Goal: Navigation & Orientation: Find specific page/section

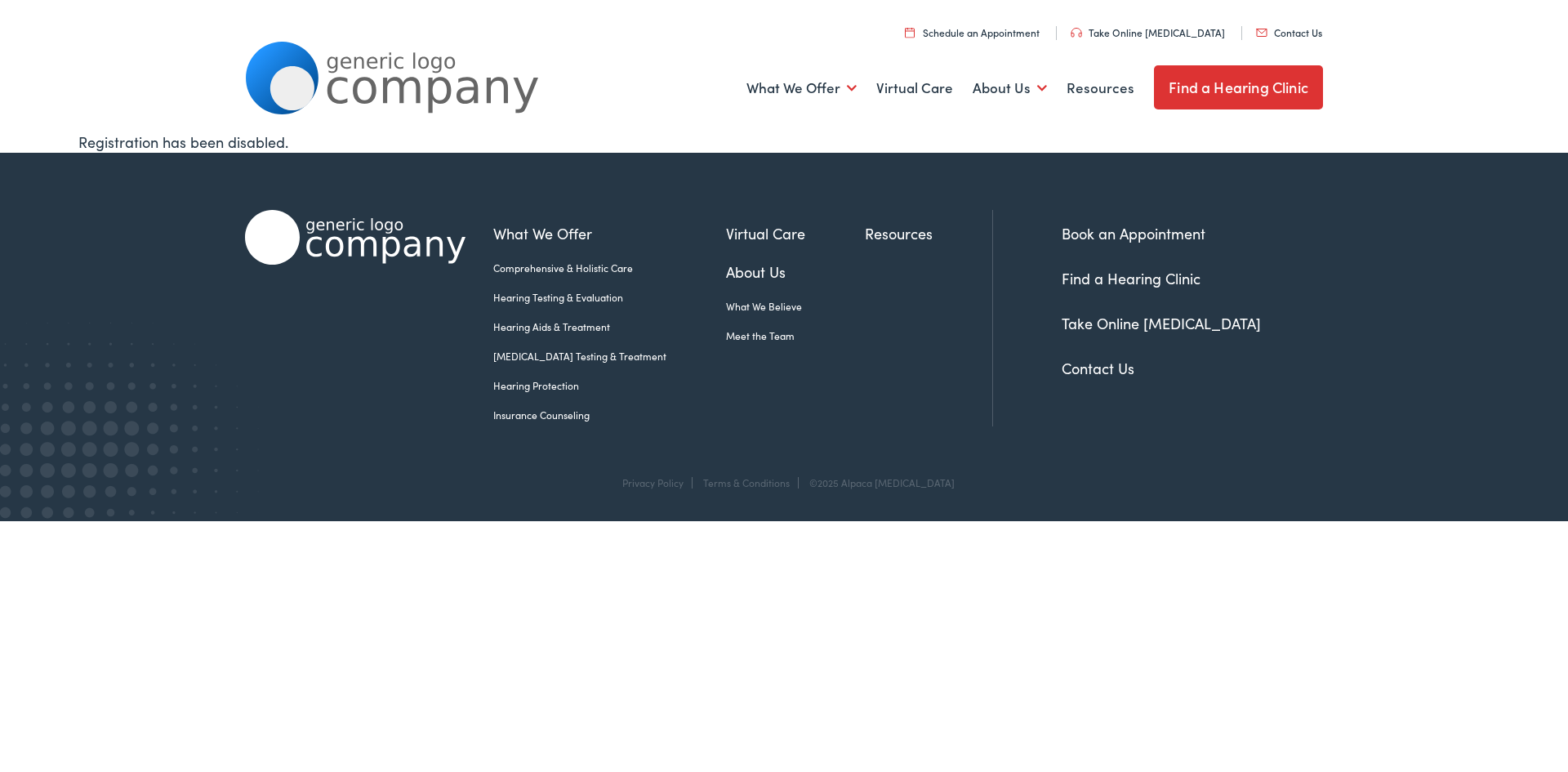
click at [1237, 93] on link "Find a Hearing Clinic" at bounding box center [1239, 87] width 169 height 44
